Goal: Task Accomplishment & Management: Manage account settings

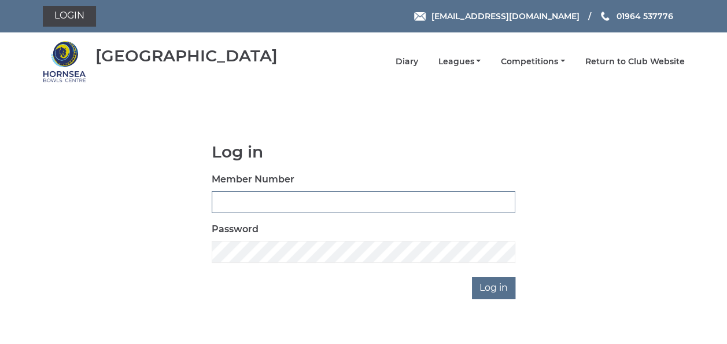
click at [257, 202] on input "Member Number" at bounding box center [364, 202] width 304 height 22
type input "1048"
click at [489, 288] on input "Log in" at bounding box center [493, 287] width 43 height 22
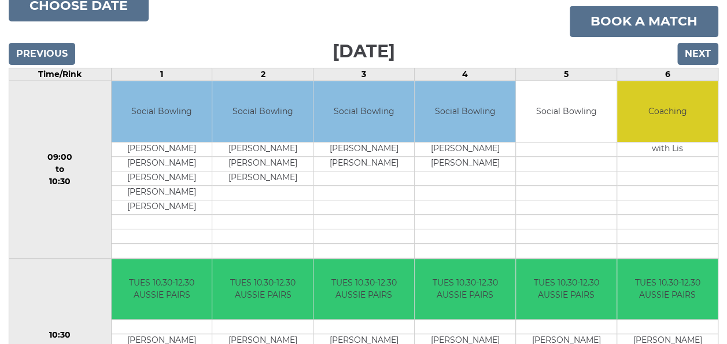
scroll to position [116, 0]
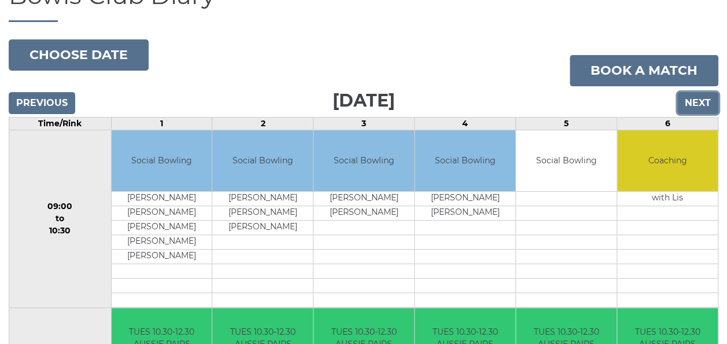
click at [705, 95] on input "Next" at bounding box center [697, 103] width 41 height 22
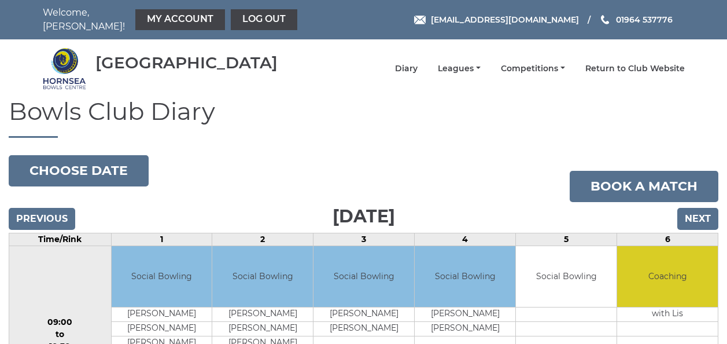
scroll to position [116, 0]
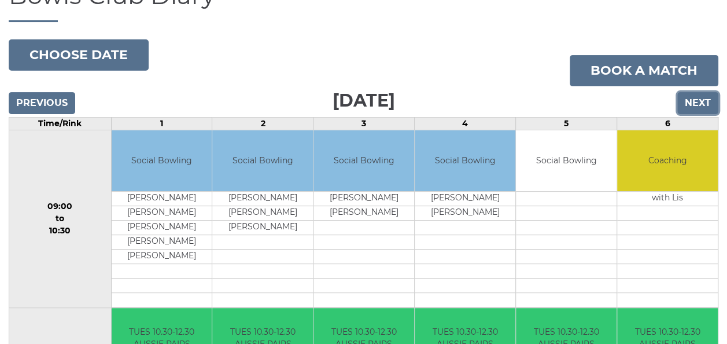
click at [691, 92] on input "Next" at bounding box center [697, 103] width 41 height 22
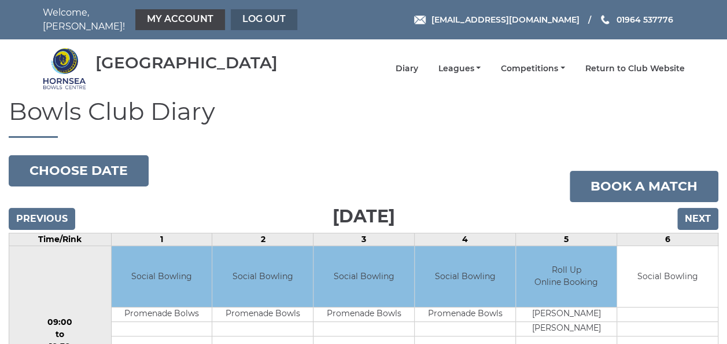
click at [250, 14] on link "Log out" at bounding box center [264, 19] width 67 height 21
